Goal: Task Accomplishment & Management: Manage account settings

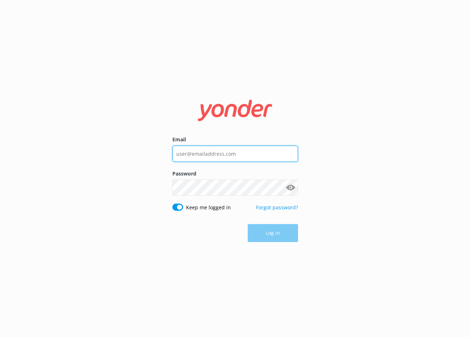
click at [197, 159] on input "Email" at bounding box center [235, 153] width 126 height 16
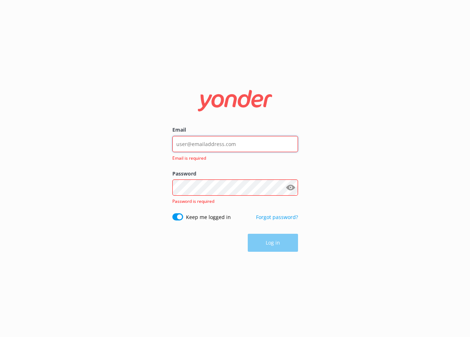
type input "[EMAIL_ADDRESS][DOMAIN_NAME]"
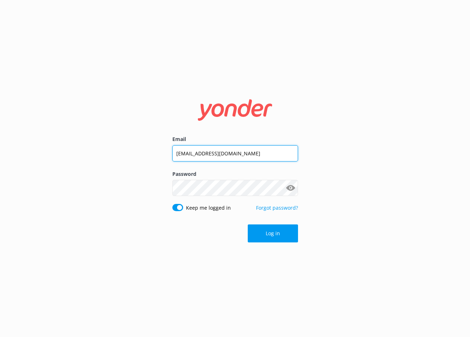
click button "Log in" at bounding box center [273, 233] width 50 height 18
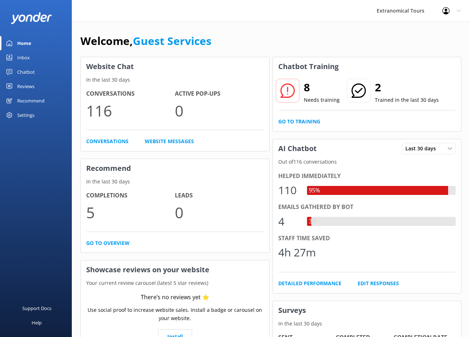
click at [44, 62] on link "Inbox" at bounding box center [36, 57] width 72 height 14
